Goal: Task Accomplishment & Management: Manage account settings

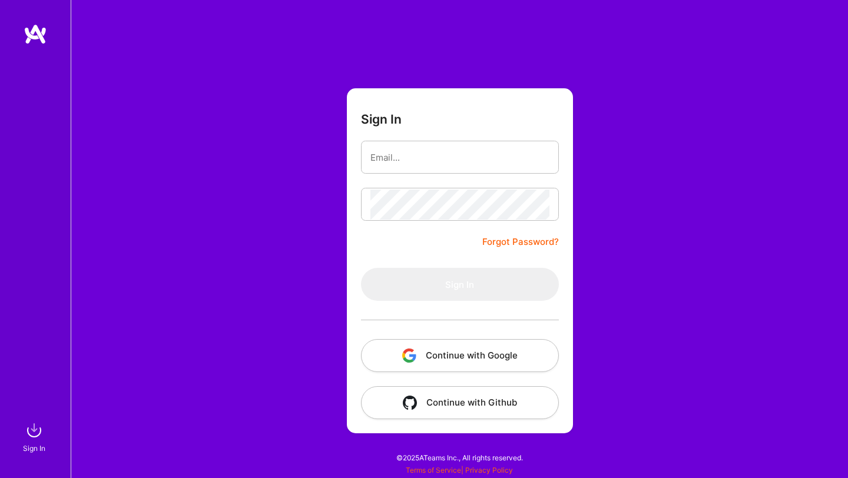
click at [429, 350] on button "Continue with Google" at bounding box center [460, 355] width 198 height 33
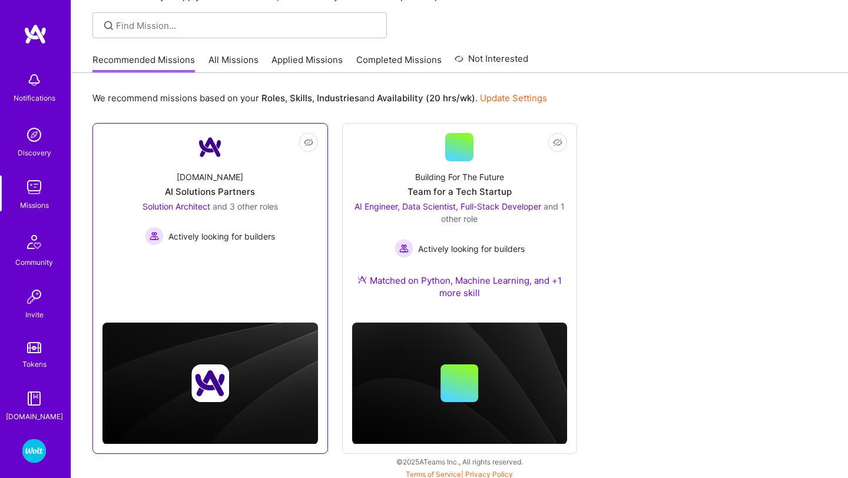
scroll to position [80, 0]
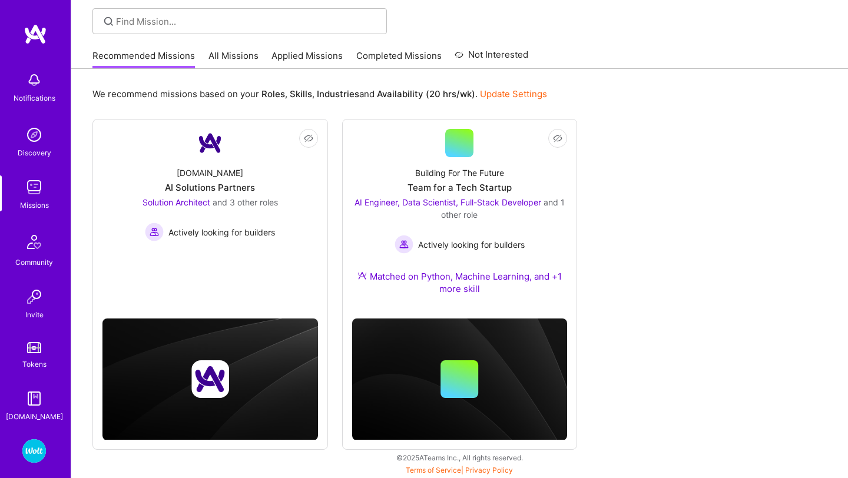
click at [34, 445] on img at bounding box center [34, 451] width 24 height 24
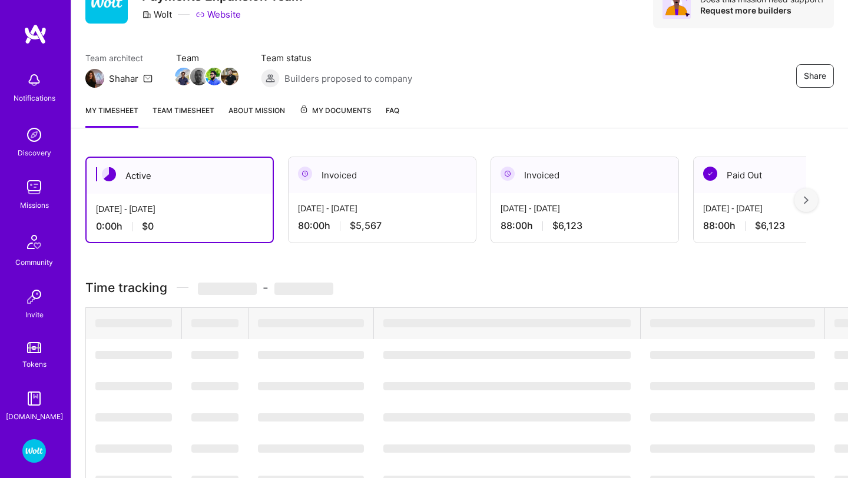
scroll to position [5, 0]
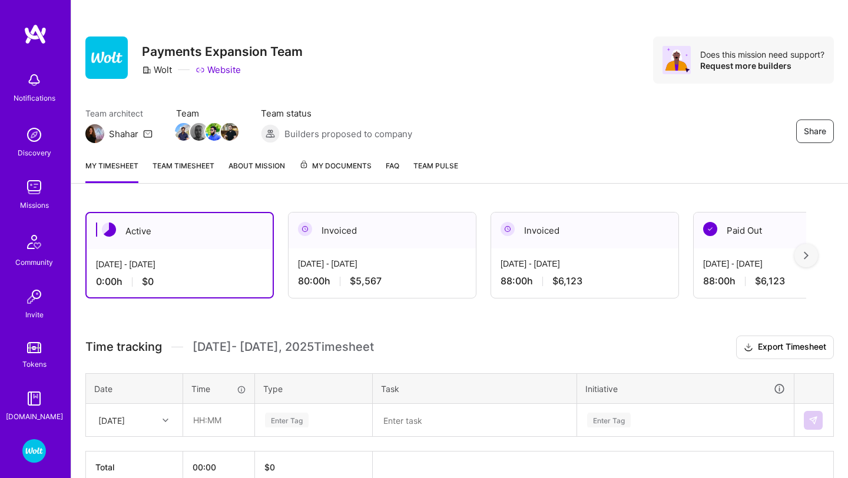
click at [27, 463] on div "Wolt - Fintech: Payments Expansion Team Profile" at bounding box center [35, 471] width 27 height 64
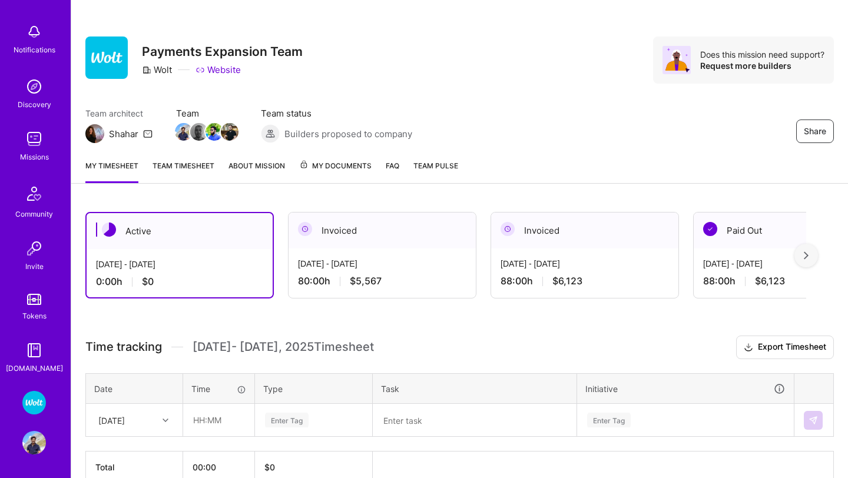
click at [32, 448] on img at bounding box center [34, 443] width 24 height 24
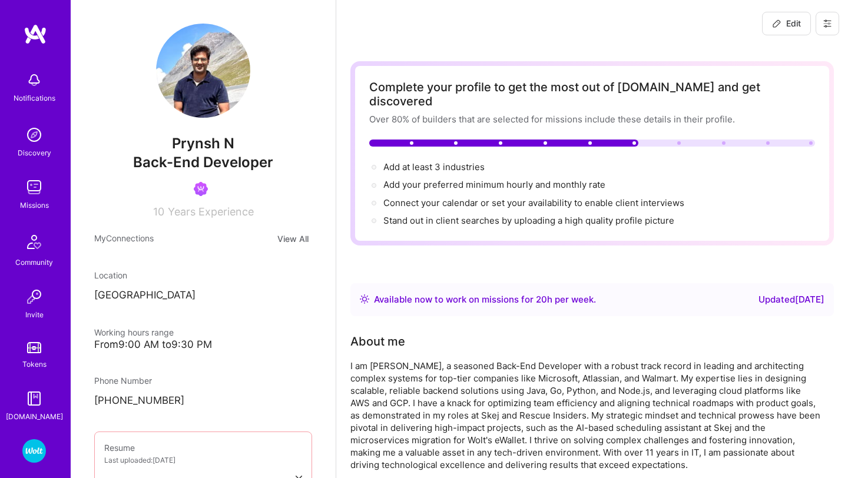
click at [33, 404] on img at bounding box center [34, 399] width 24 height 24
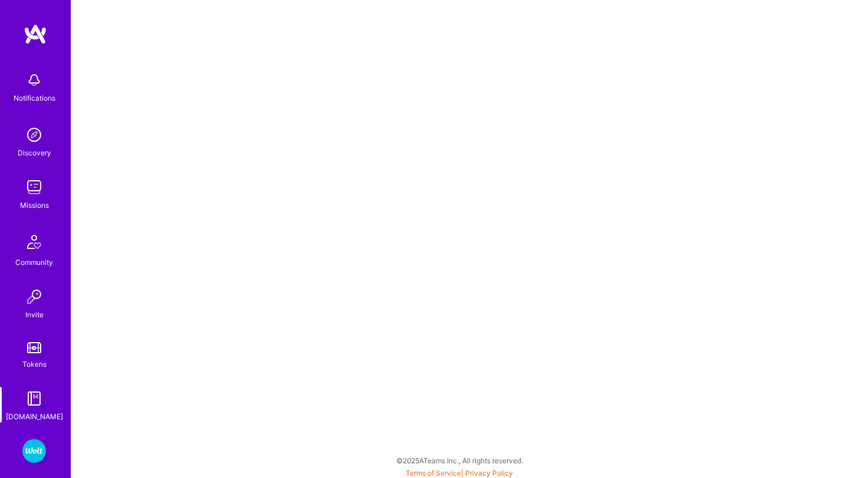
click at [24, 460] on link "Wolt - Fintech: Payments Expansion Team" at bounding box center [33, 451] width 29 height 24
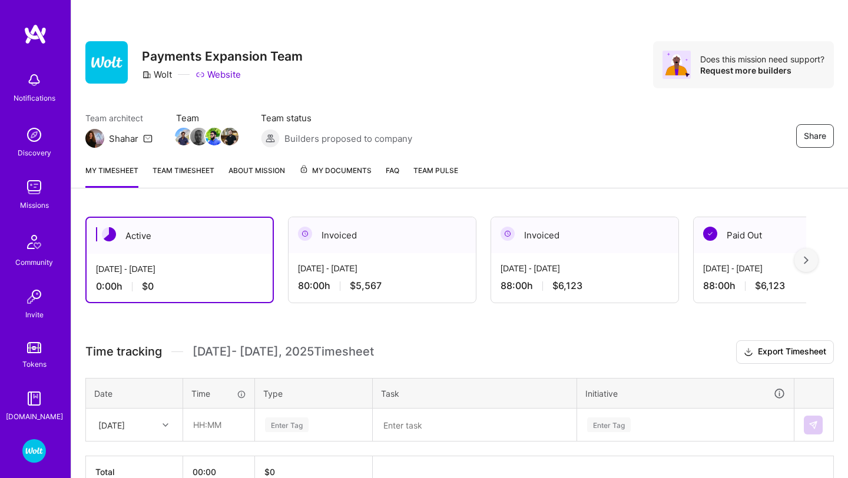
click at [382, 260] on div "[DATE] - [DATE] 80:00 h $5,567" at bounding box center [382, 277] width 187 height 48
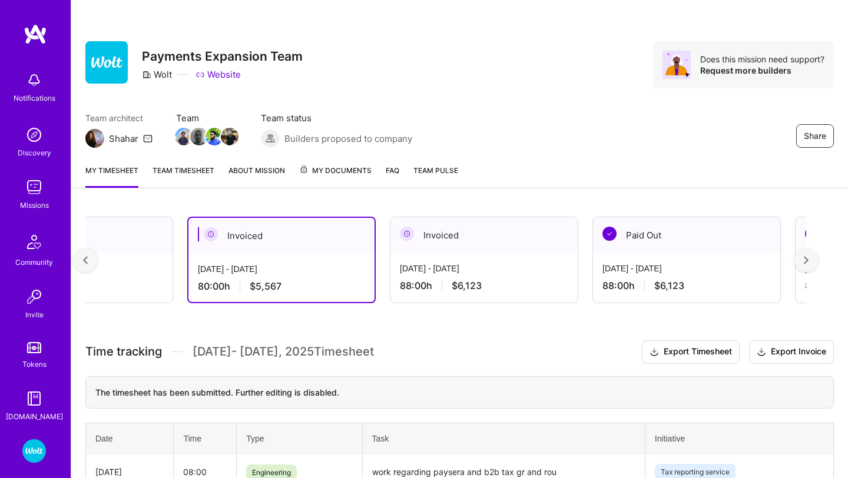
scroll to position [48, 0]
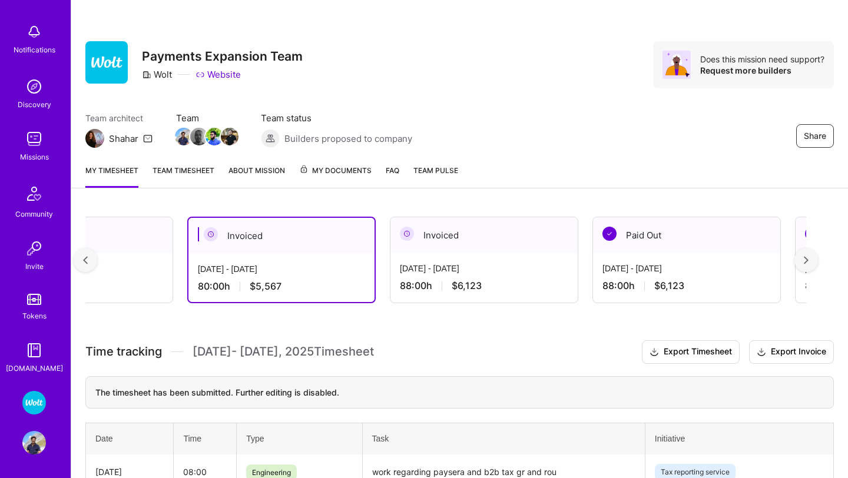
click at [40, 431] on img at bounding box center [34, 443] width 24 height 24
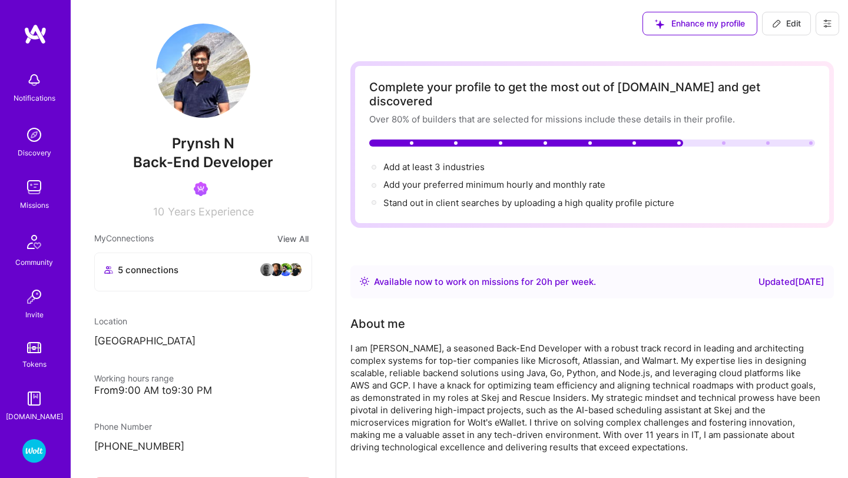
click at [827, 26] on icon at bounding box center [827, 23] width 7 height 7
click at [787, 74] on button "Payment method" at bounding box center [795, 80] width 88 height 30
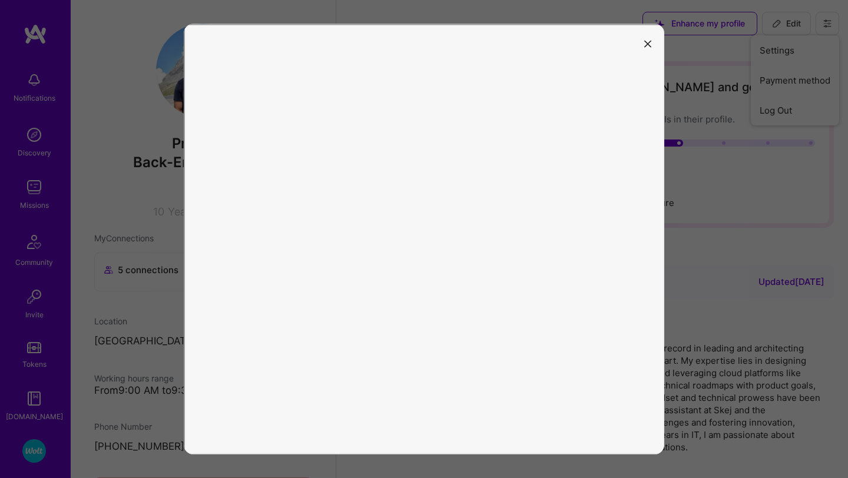
scroll to position [104, 0]
